Goal: Task Accomplishment & Management: Manage account settings

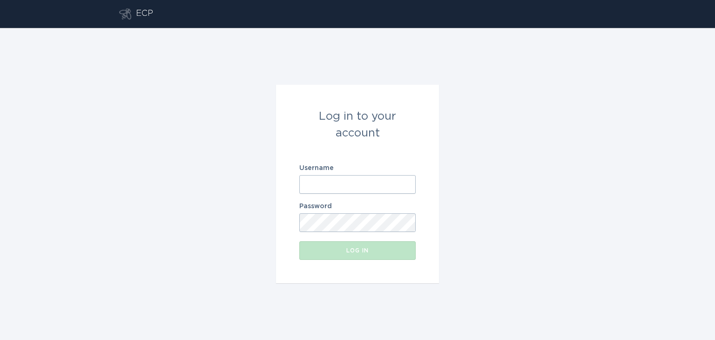
click at [347, 179] on input "Username" at bounding box center [357, 184] width 116 height 19
type input "[EMAIL_ADDRESS][DOMAIN_NAME]"
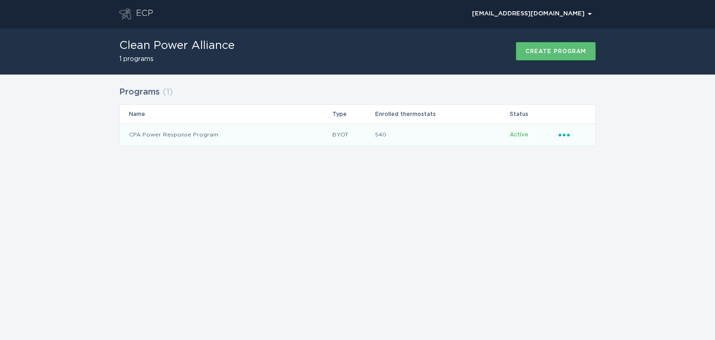
click at [567, 136] on icon "Ellipsis" at bounding box center [565, 133] width 13 height 8
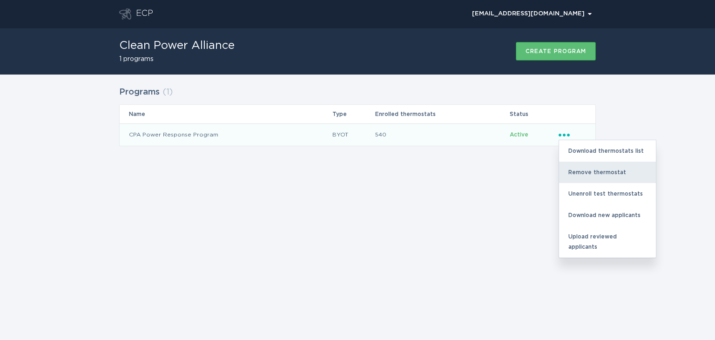
click at [583, 176] on div "Remove thermostat" at bounding box center [607, 172] width 97 height 21
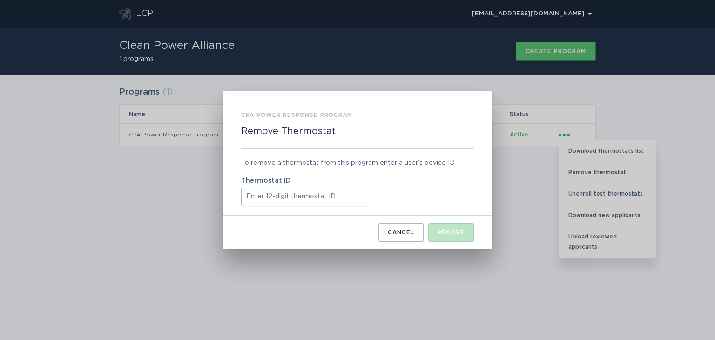
click at [313, 195] on input "Thermostat ID" at bounding box center [306, 197] width 130 height 19
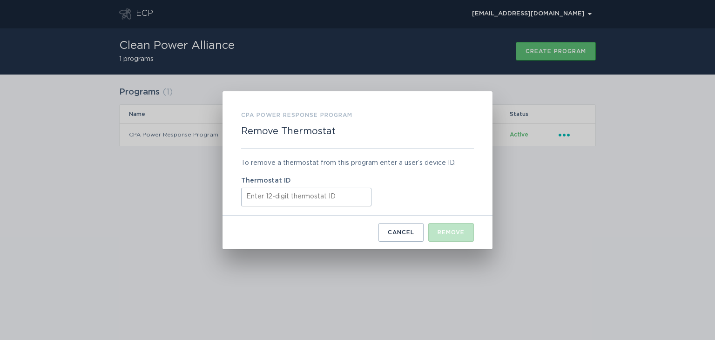
paste input "531654317443"
type input "531654317443"
click at [458, 233] on div "Remove" at bounding box center [451, 233] width 27 height 6
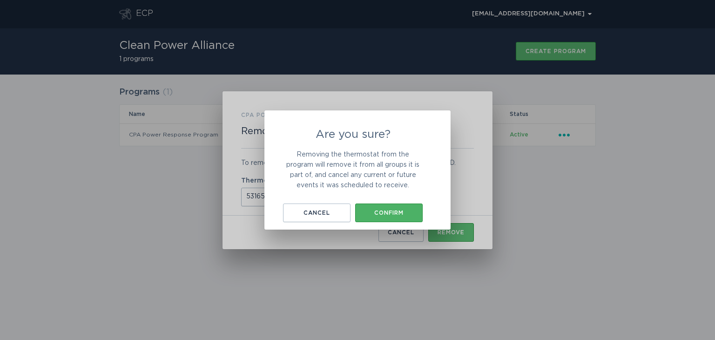
click at [391, 207] on button "Confirm" at bounding box center [389, 212] width 68 height 19
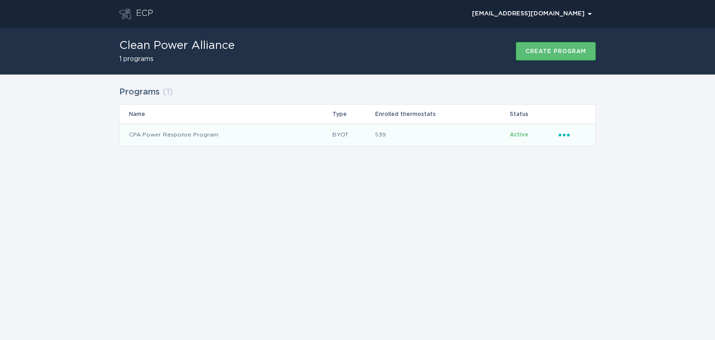
click at [558, 136] on td "Ellipsis" at bounding box center [576, 134] width 37 height 22
click at [561, 134] on icon "Ellipsis" at bounding box center [565, 133] width 13 height 8
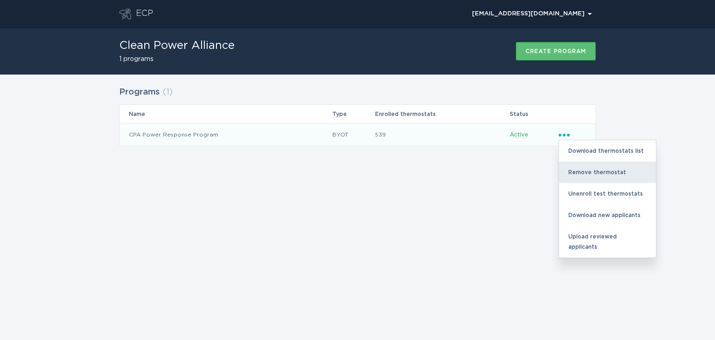
click at [580, 164] on div "Remove thermostat" at bounding box center [607, 172] width 97 height 21
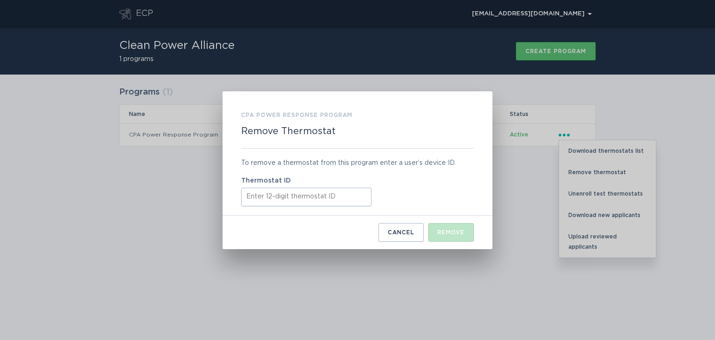
click at [324, 198] on input "Thermostat ID" at bounding box center [306, 197] width 130 height 19
paste input "531669171331"
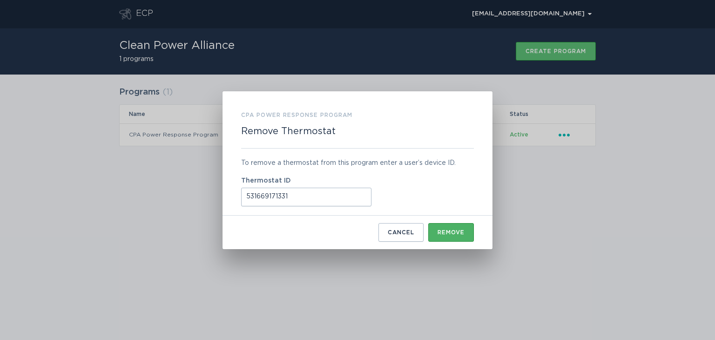
type input "531669171331"
click at [468, 231] on button "Remove" at bounding box center [451, 232] width 46 height 19
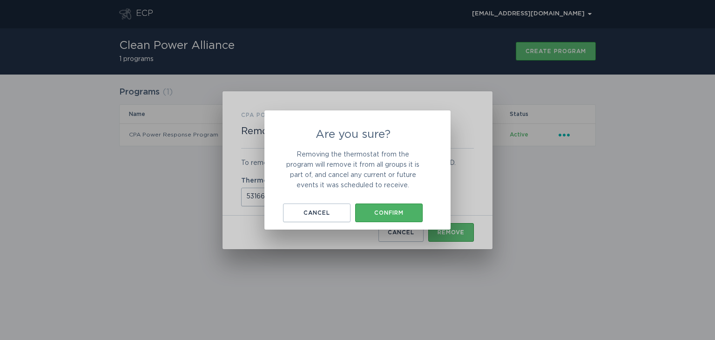
click at [400, 213] on div "Confirm" at bounding box center [389, 213] width 58 height 6
